Goal: Use online tool/utility

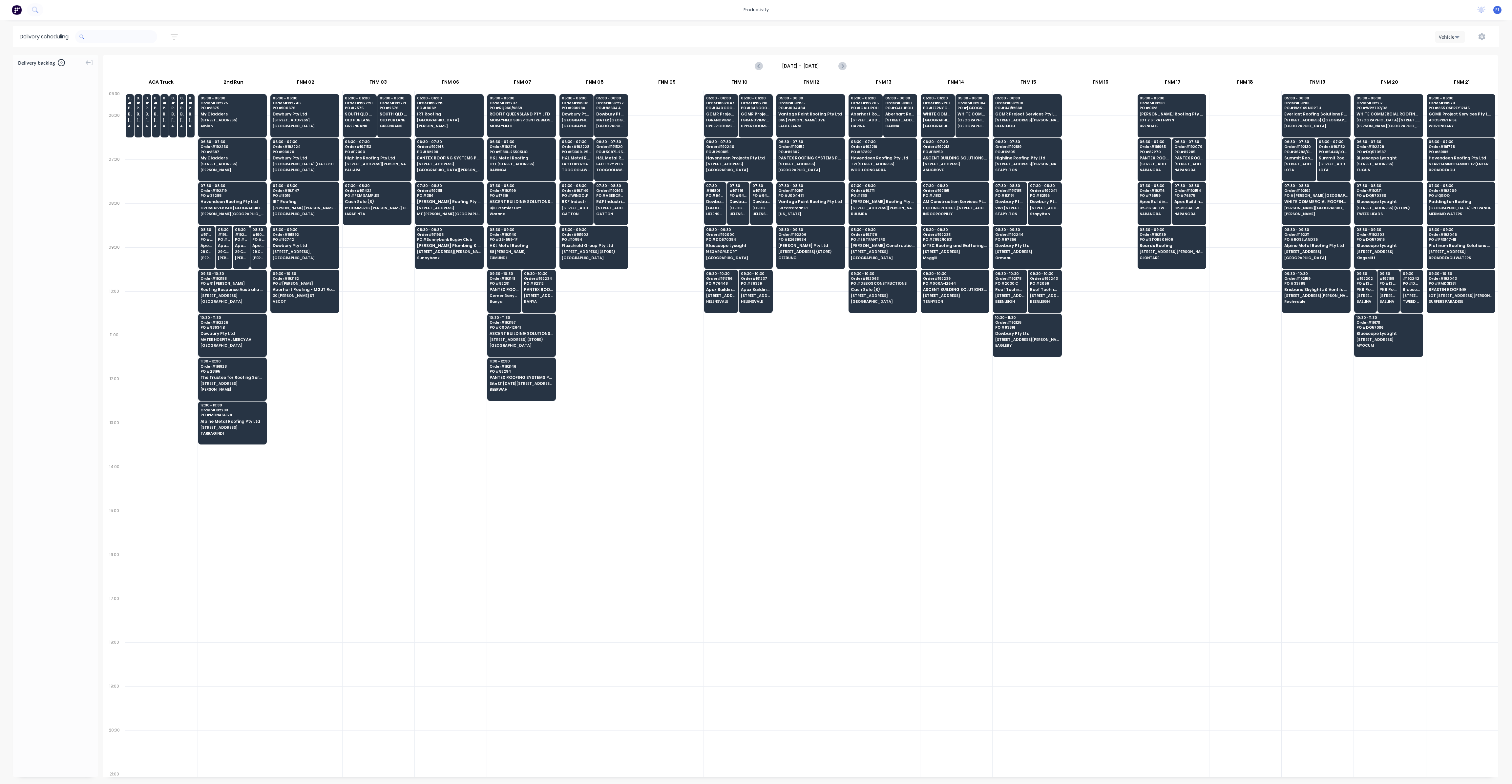
scroll to position [0, 1]
click at [141, 42] on input "text" at bounding box center [122, 36] width 69 height 13
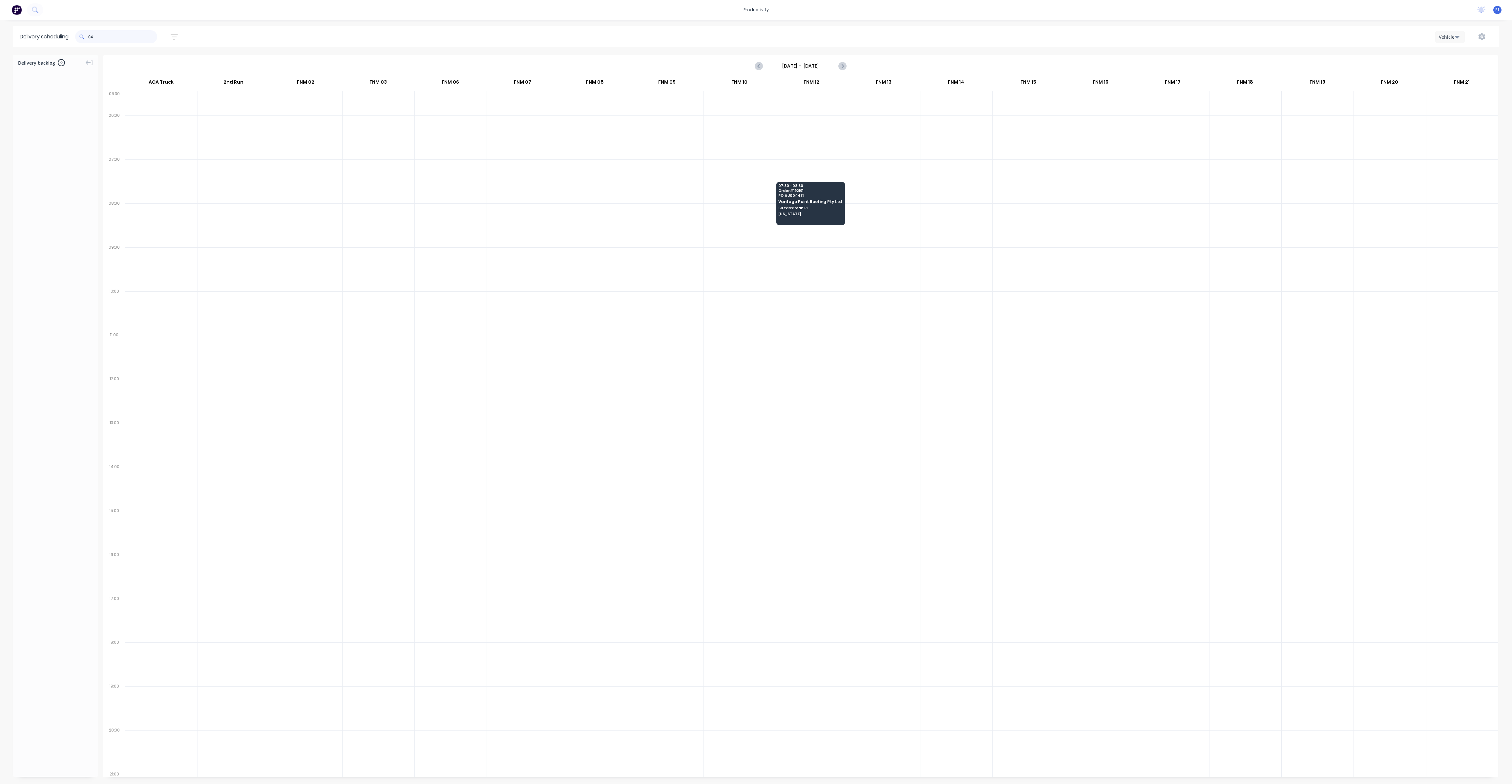
type input "0"
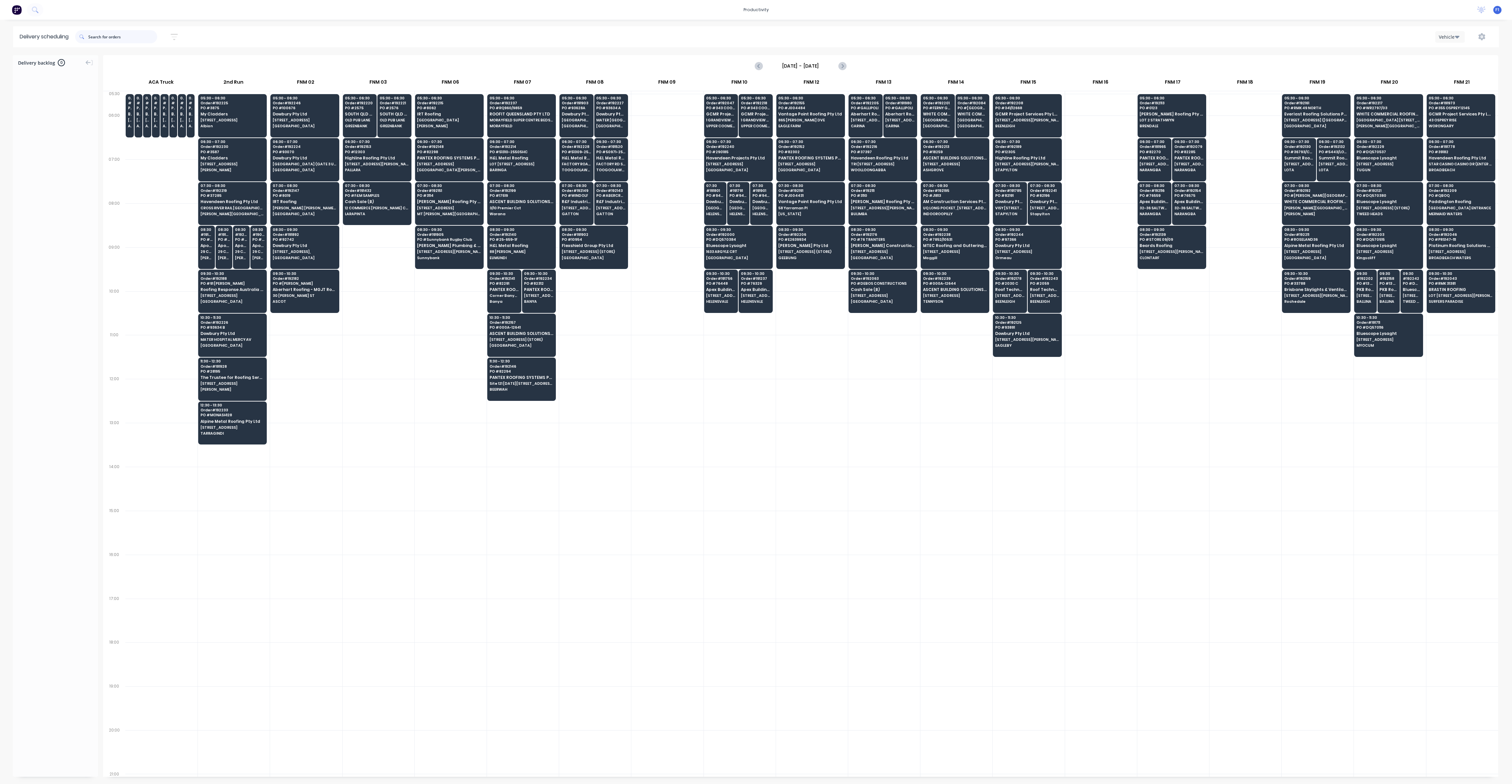
click at [98, 33] on input "text" at bounding box center [122, 36] width 69 height 13
click at [102, 34] on input "text" at bounding box center [122, 36] width 69 height 13
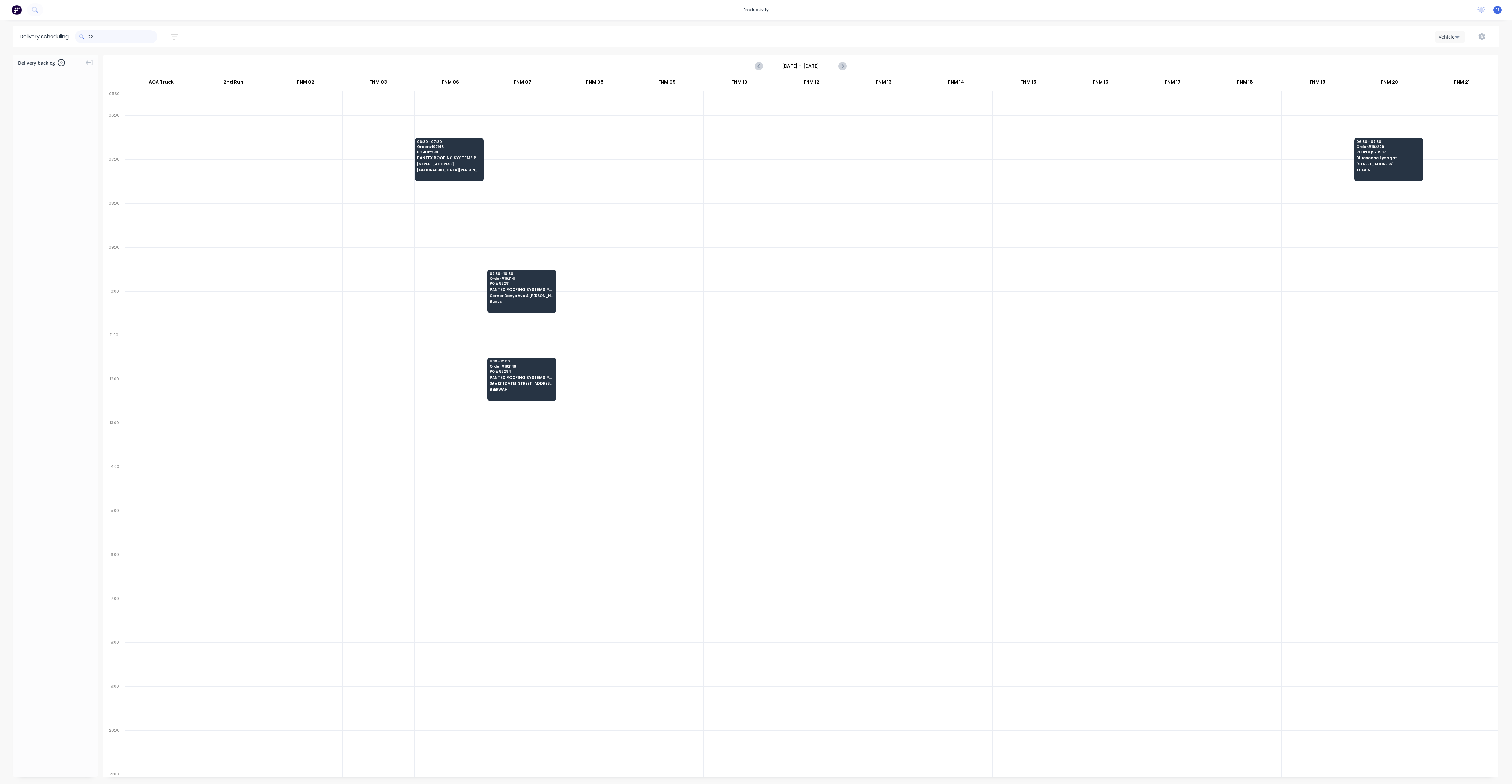
type input "2"
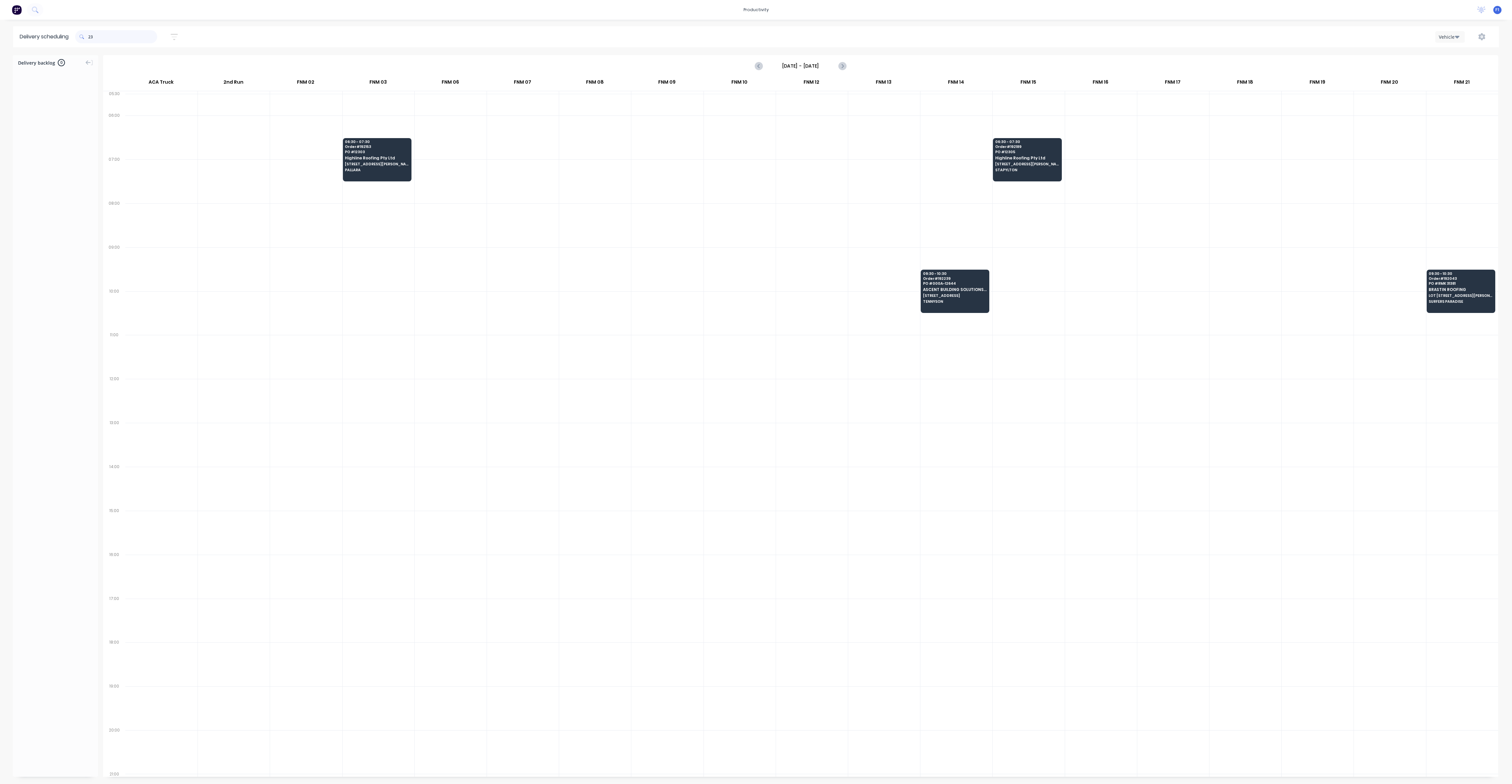
type input "2"
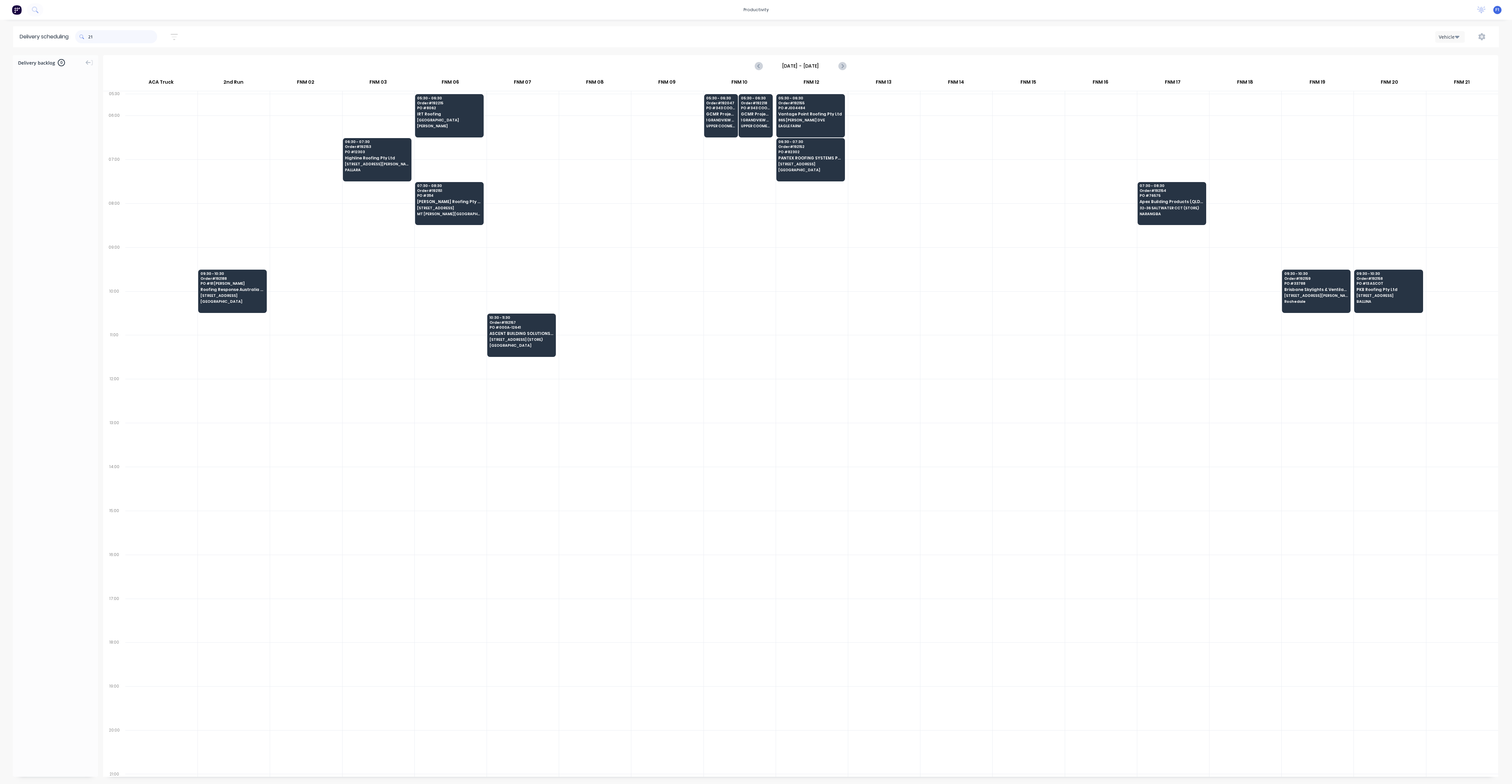
type input "2"
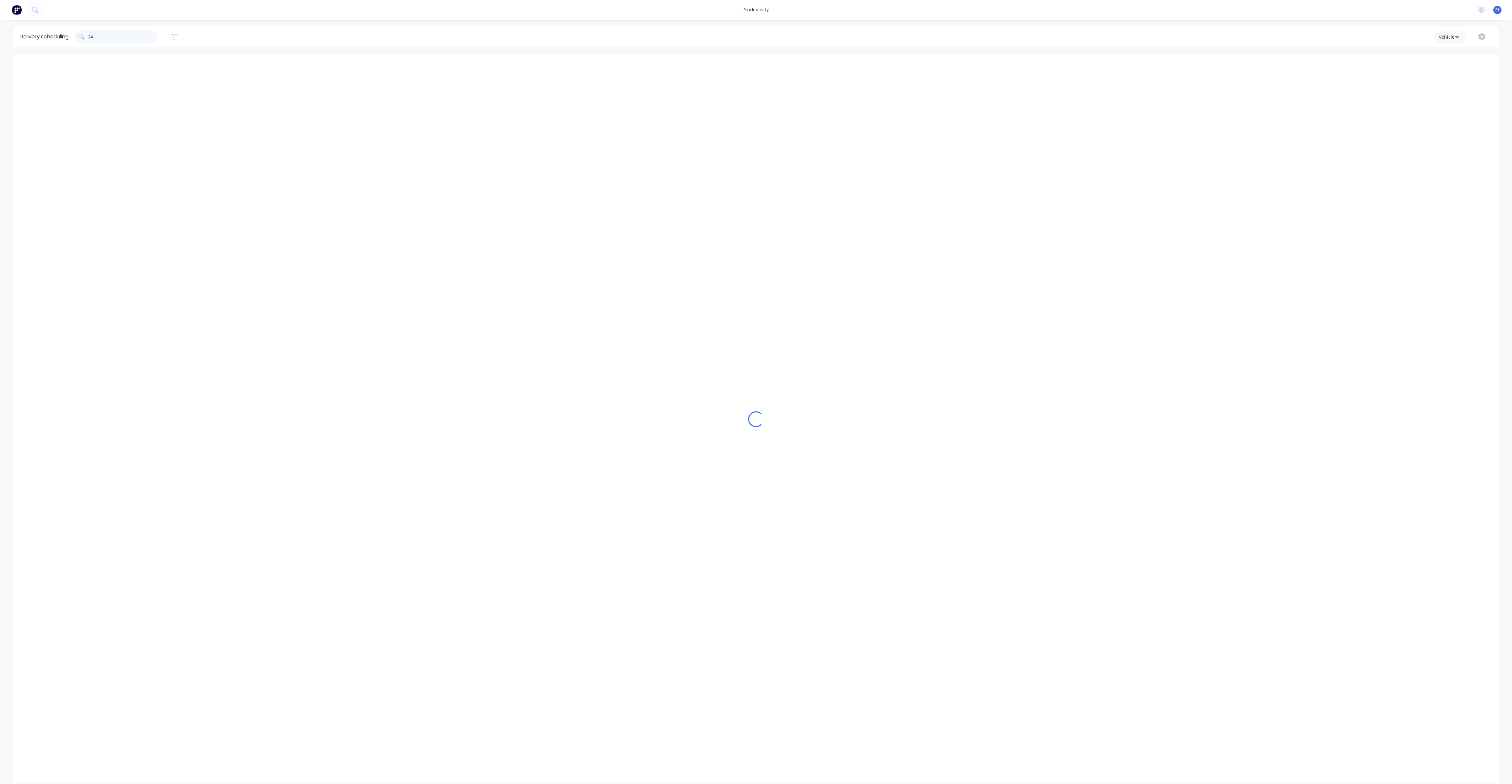
type input "2"
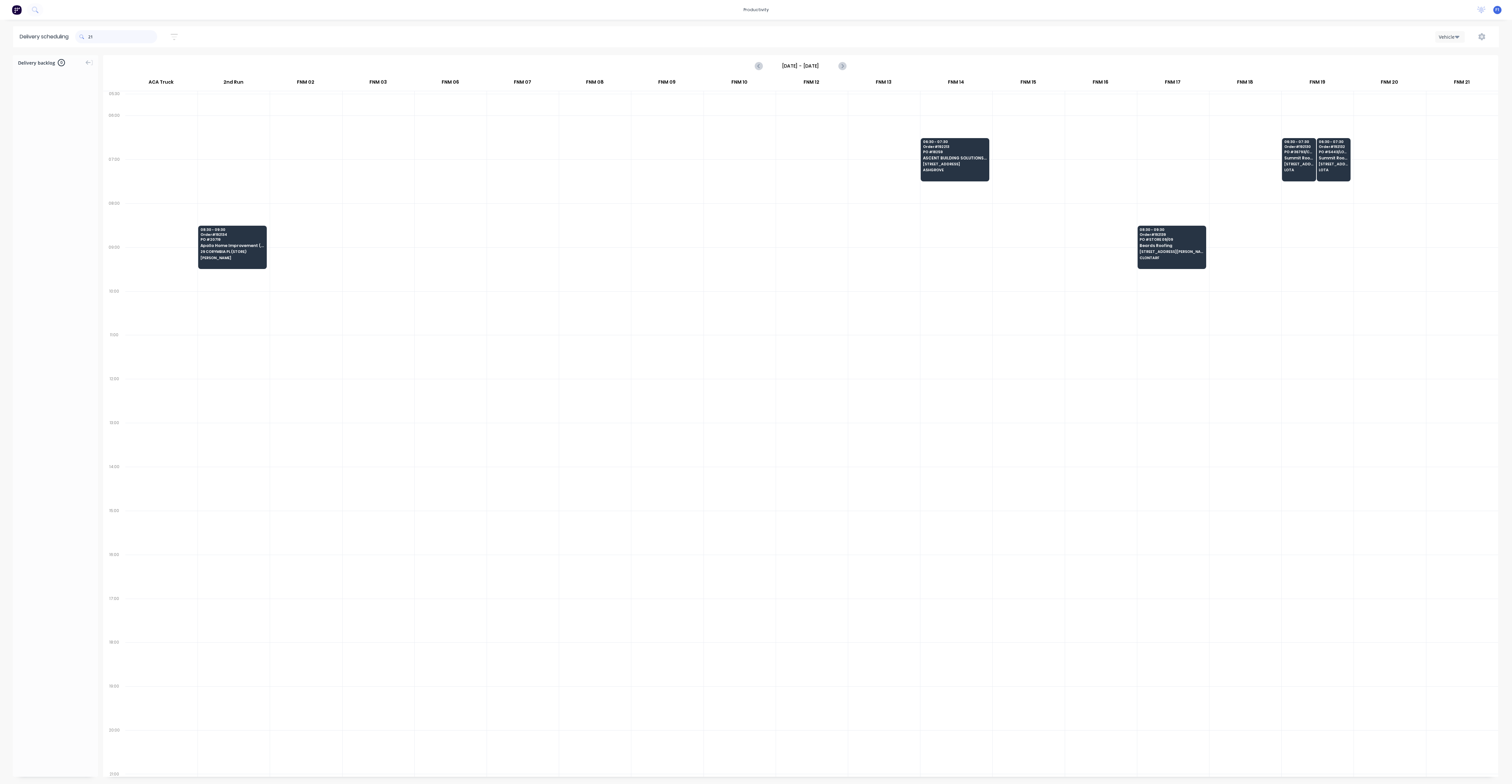
type input "2"
type input "241"
